Goal: Transaction & Acquisition: Download file/media

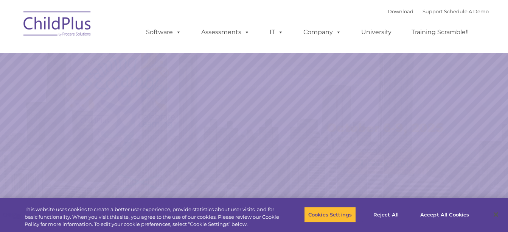
select select "MEDIUM"
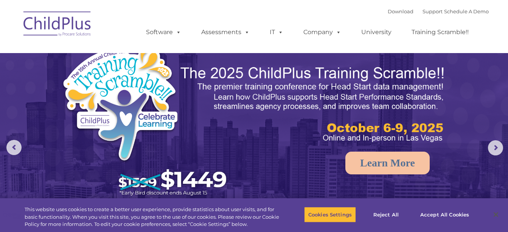
click at [207, 109] on img at bounding box center [313, 104] width 267 height 80
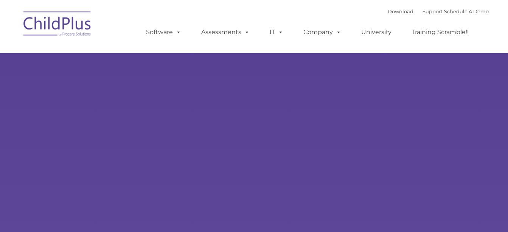
type input ""
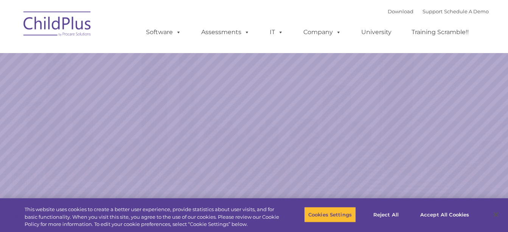
select select "MEDIUM"
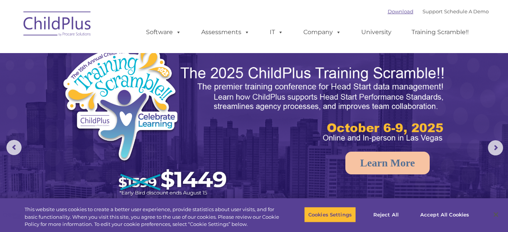
click at [388, 11] on link "Download" at bounding box center [401, 11] width 26 height 6
